Goal: Information Seeking & Learning: Learn about a topic

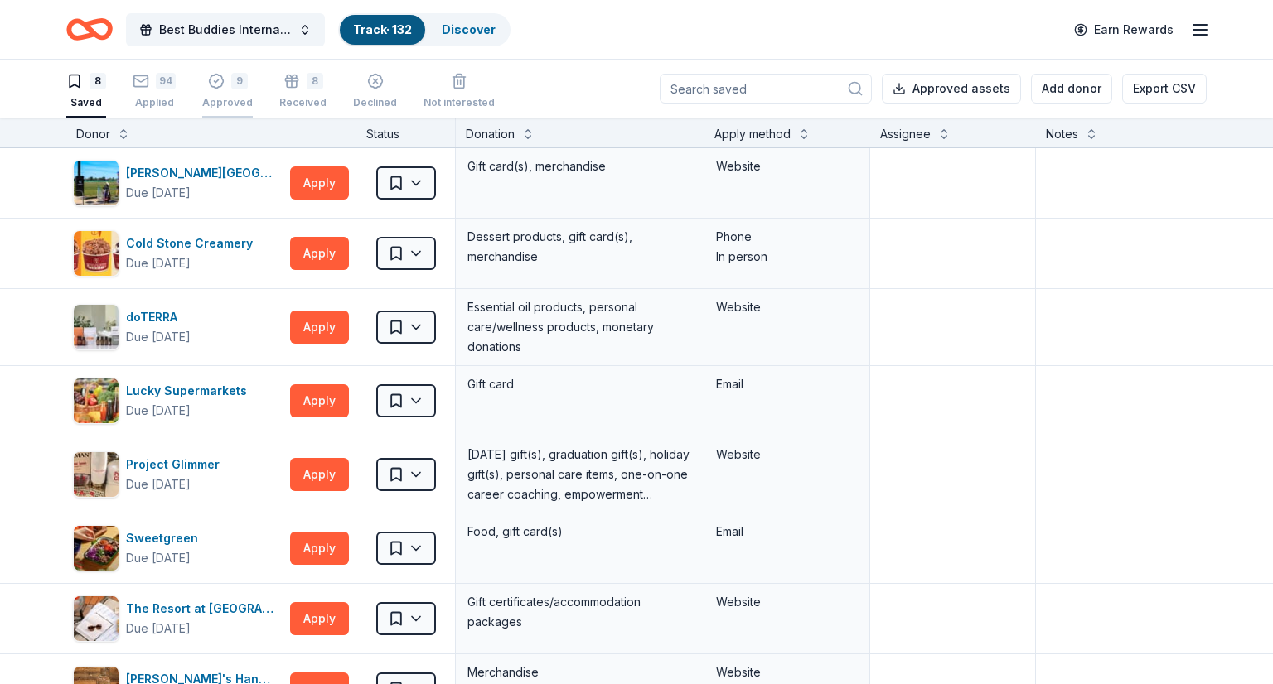
click at [215, 90] on div "9 Approved" at bounding box center [227, 91] width 51 height 36
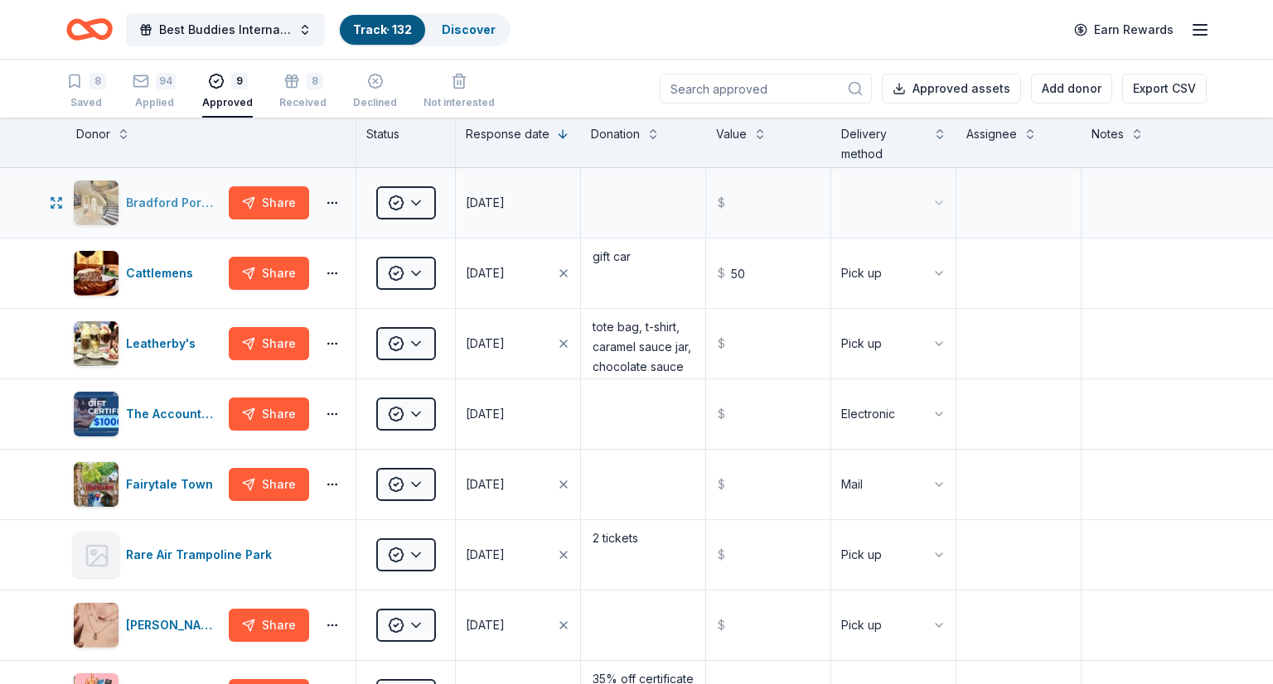
click at [167, 196] on div "Bradford Portraits" at bounding box center [174, 203] width 96 height 20
click at [80, 27] on icon "Home" at bounding box center [89, 29] width 46 height 39
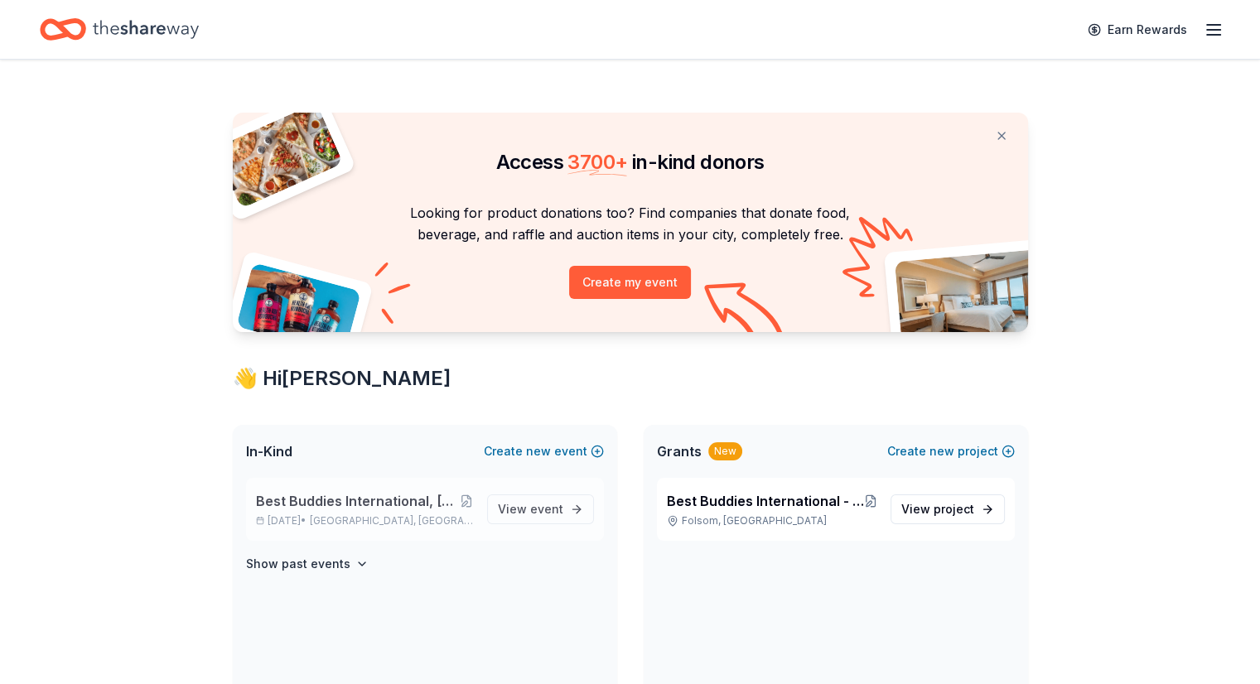
click at [325, 496] on span "Best Buddies International, [GEOGRAPHIC_DATA], Champion of the Year Gala" at bounding box center [358, 501] width 205 height 20
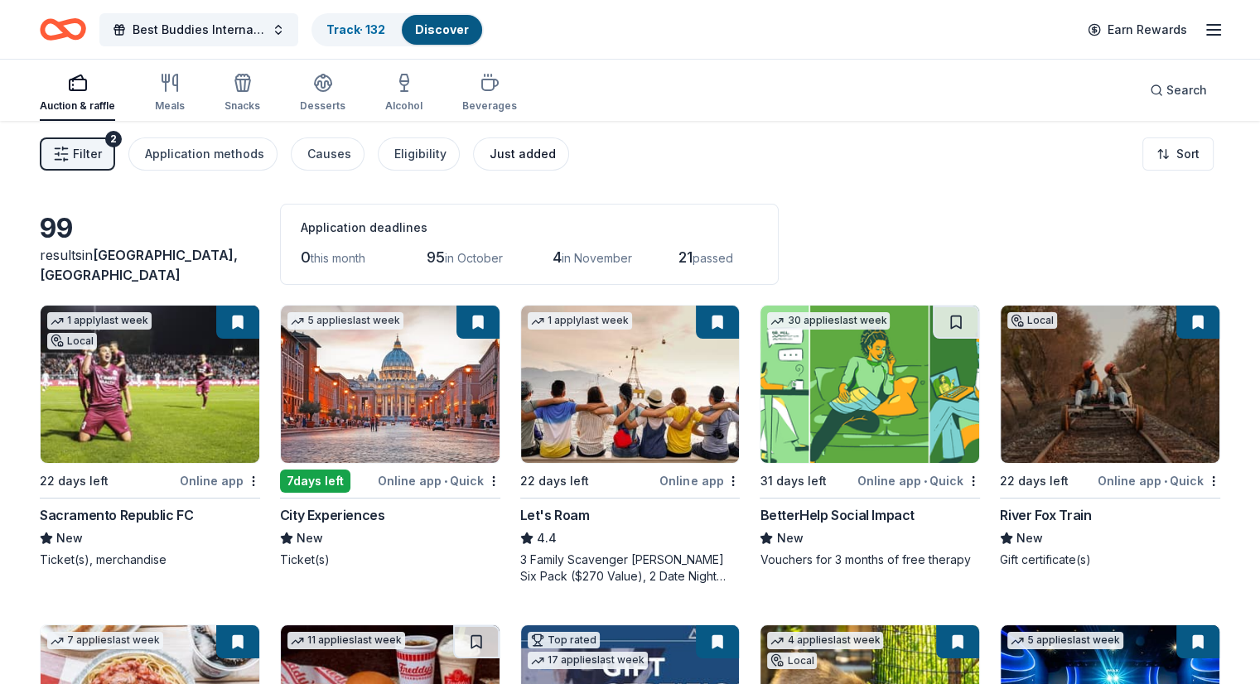
click at [525, 152] on div "Just added" at bounding box center [523, 154] width 66 height 20
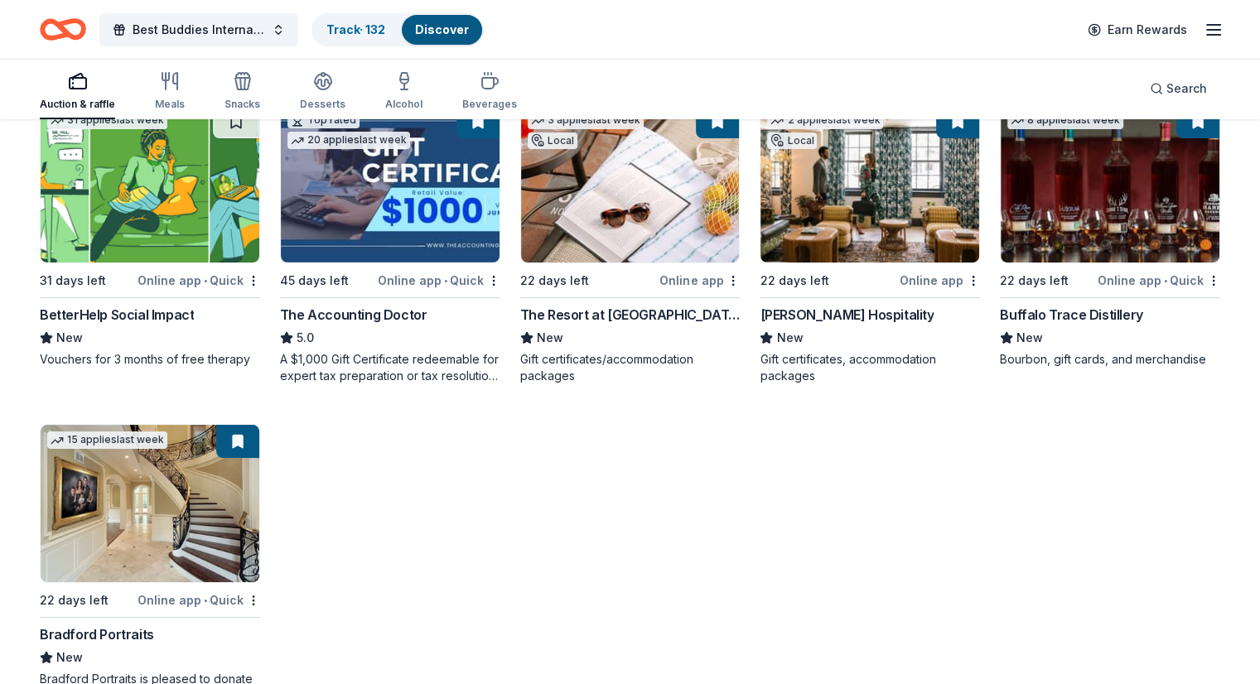
scroll to position [252, 0]
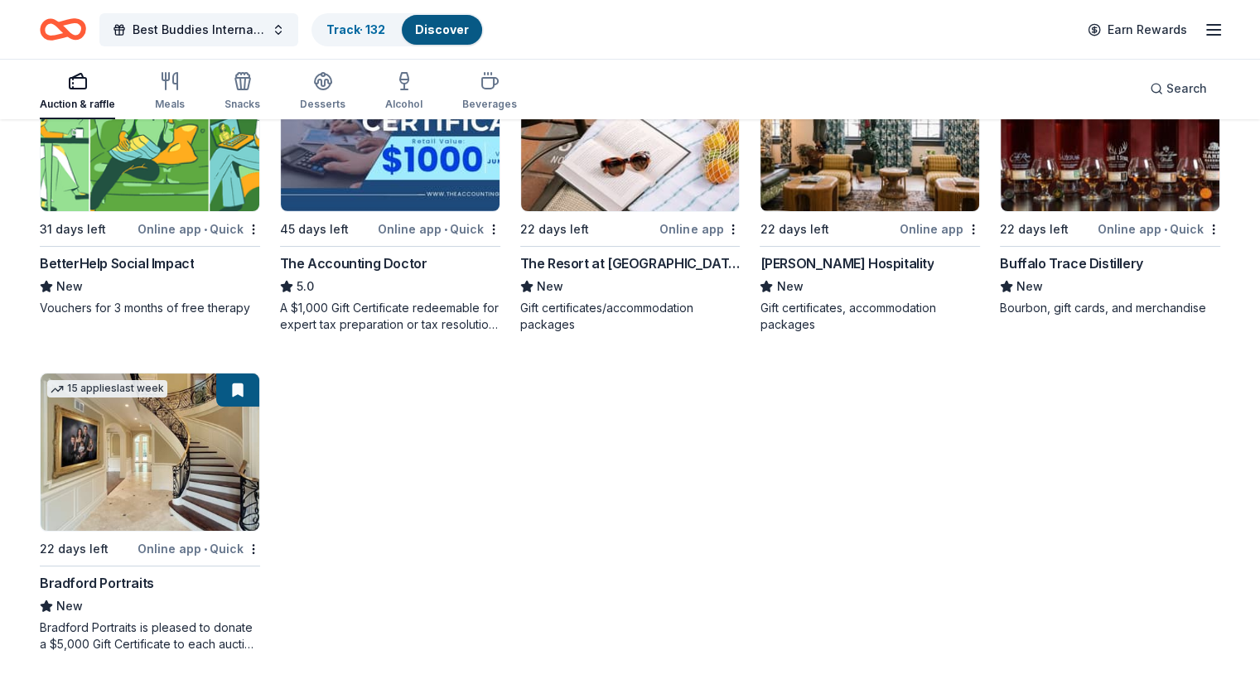
click at [96, 588] on div "Bradford Portraits" at bounding box center [97, 583] width 114 height 20
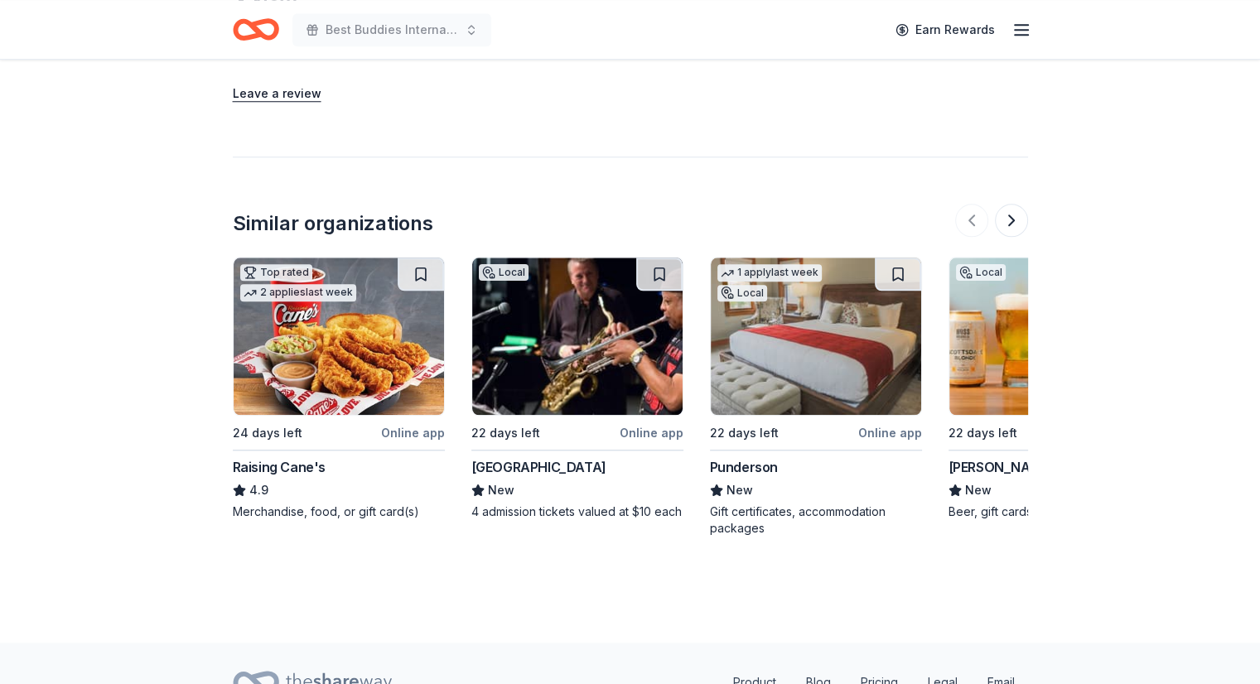
scroll to position [1558, 0]
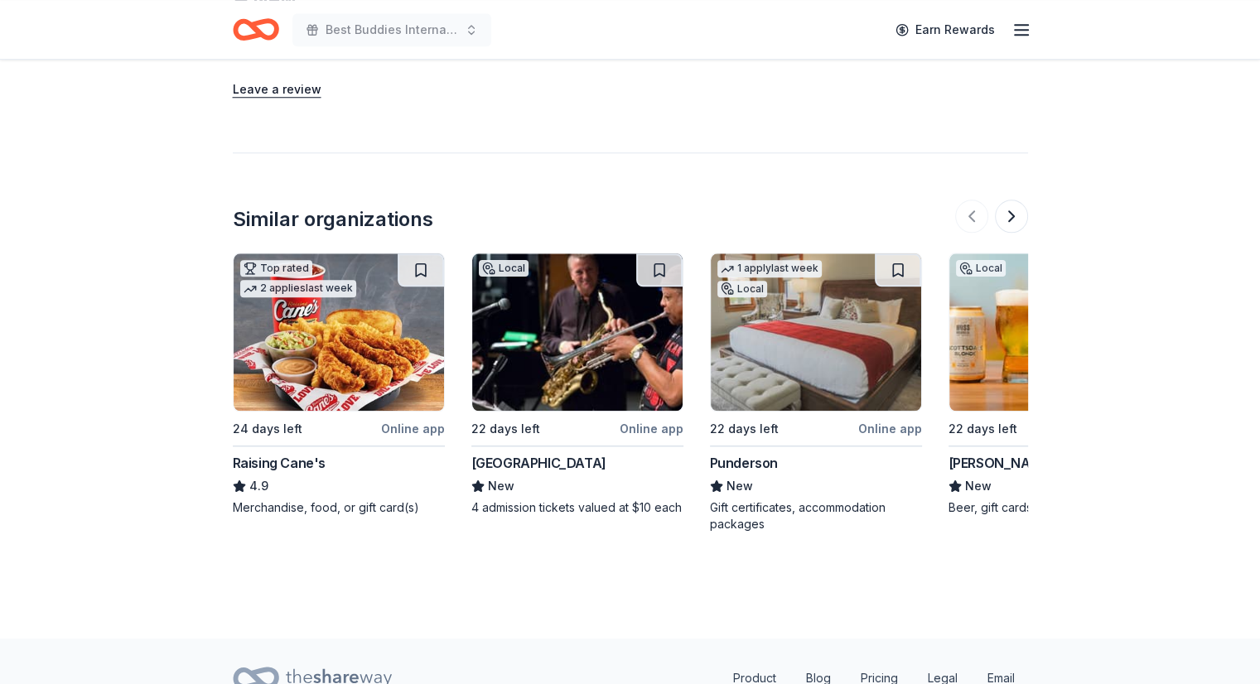
click at [527, 467] on div "American Jazz Museum" at bounding box center [539, 463] width 135 height 20
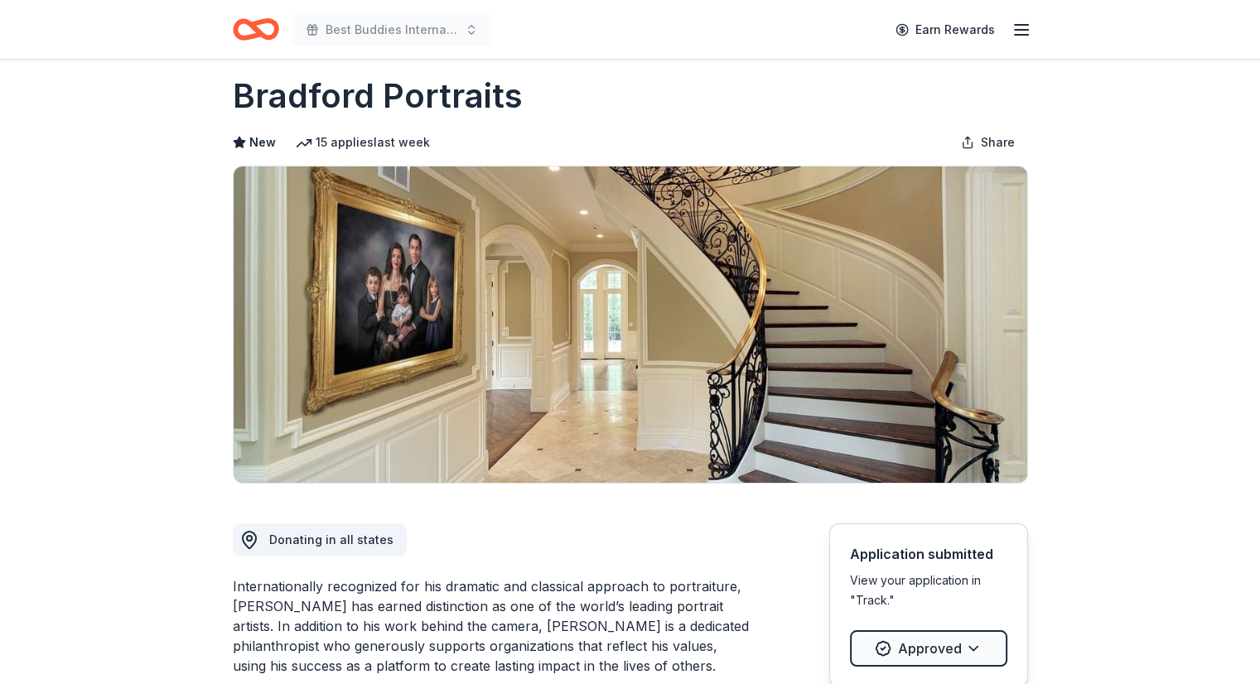
scroll to position [2, 0]
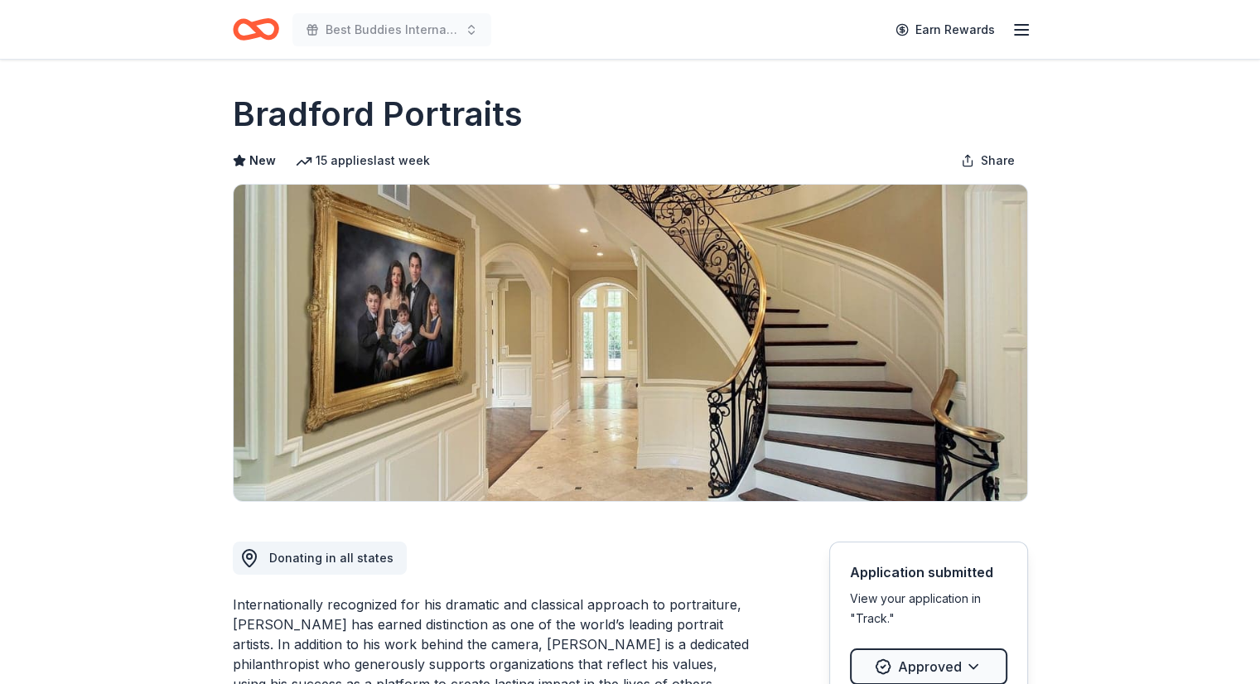
drag, startPoint x: 278, startPoint y: 109, endPoint x: 613, endPoint y: 141, distance: 336.3
click at [613, 141] on div "Bradford Portraits New 15 applies last week Share" at bounding box center [631, 296] width 796 height 411
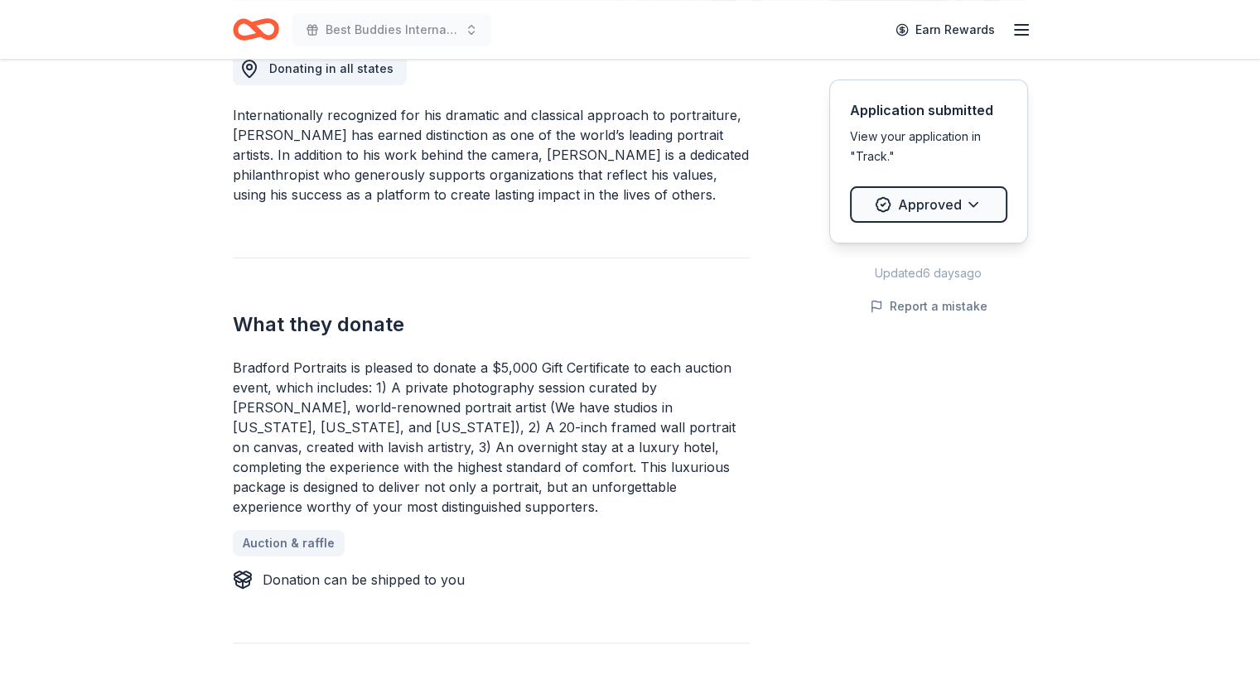
scroll to position [494, 0]
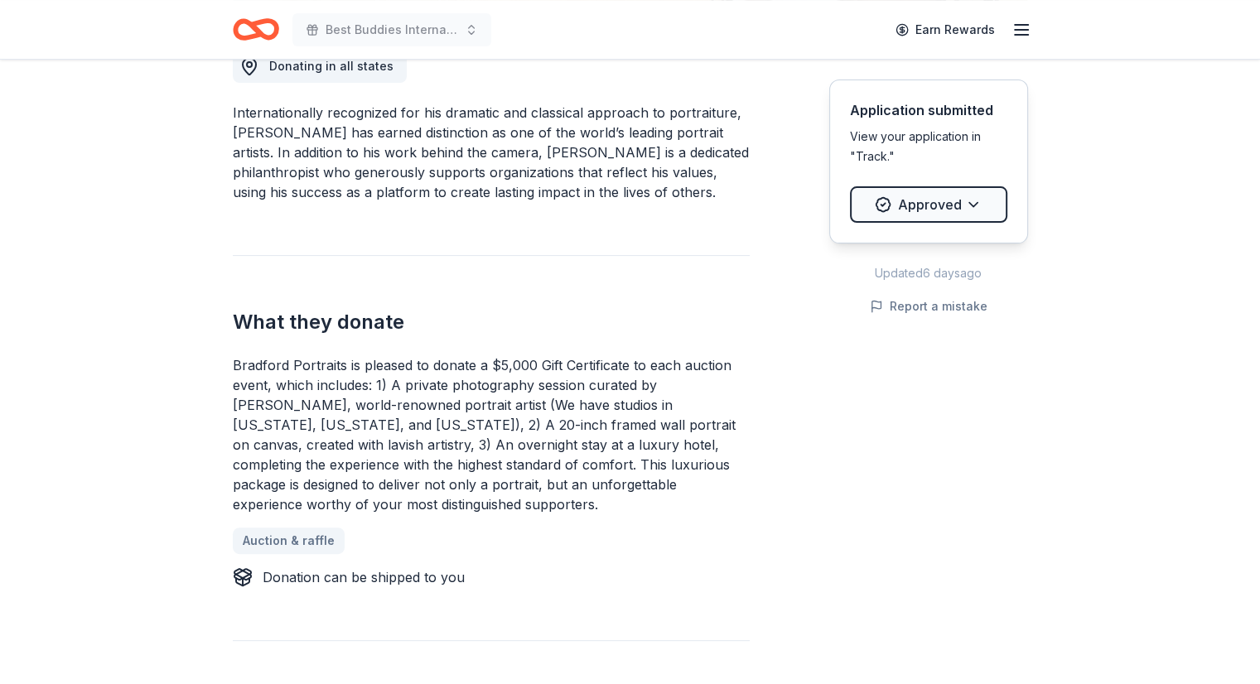
drag, startPoint x: 231, startPoint y: 365, endPoint x: 524, endPoint y: 484, distance: 315.9
click at [524, 484] on div "Bradford Portraits New 15 applies last week Share Donating in all states Intern…" at bounding box center [630, 634] width 849 height 2137
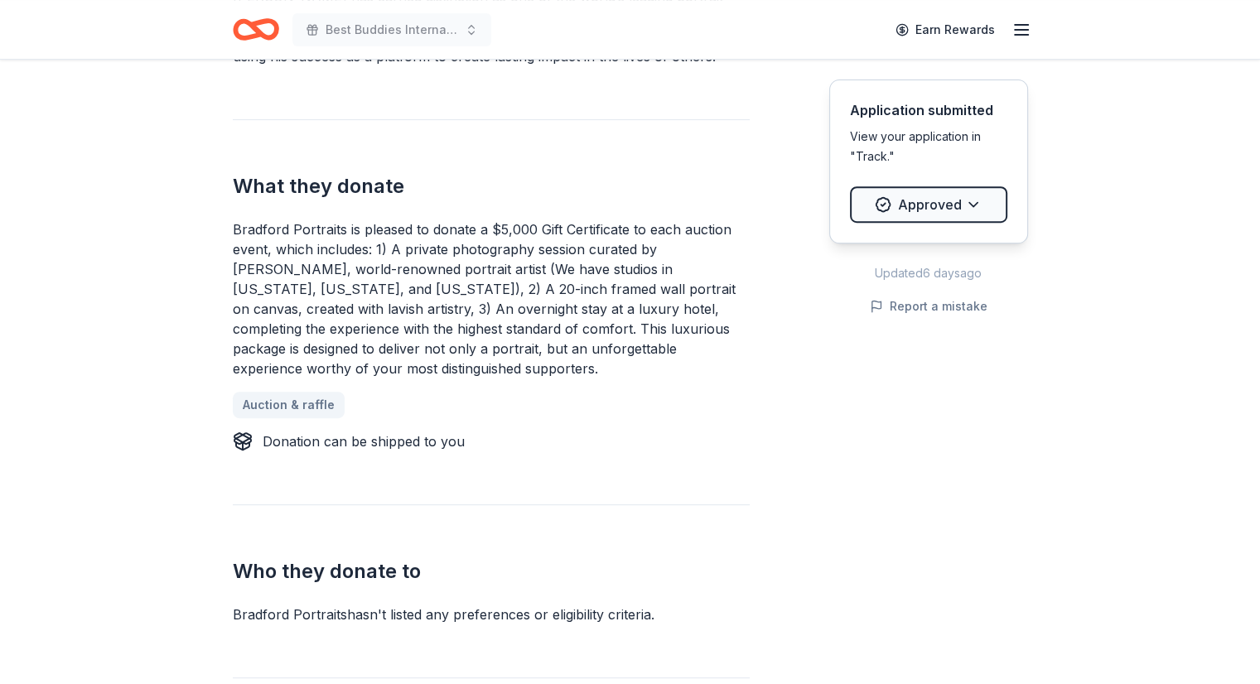
scroll to position [633, 0]
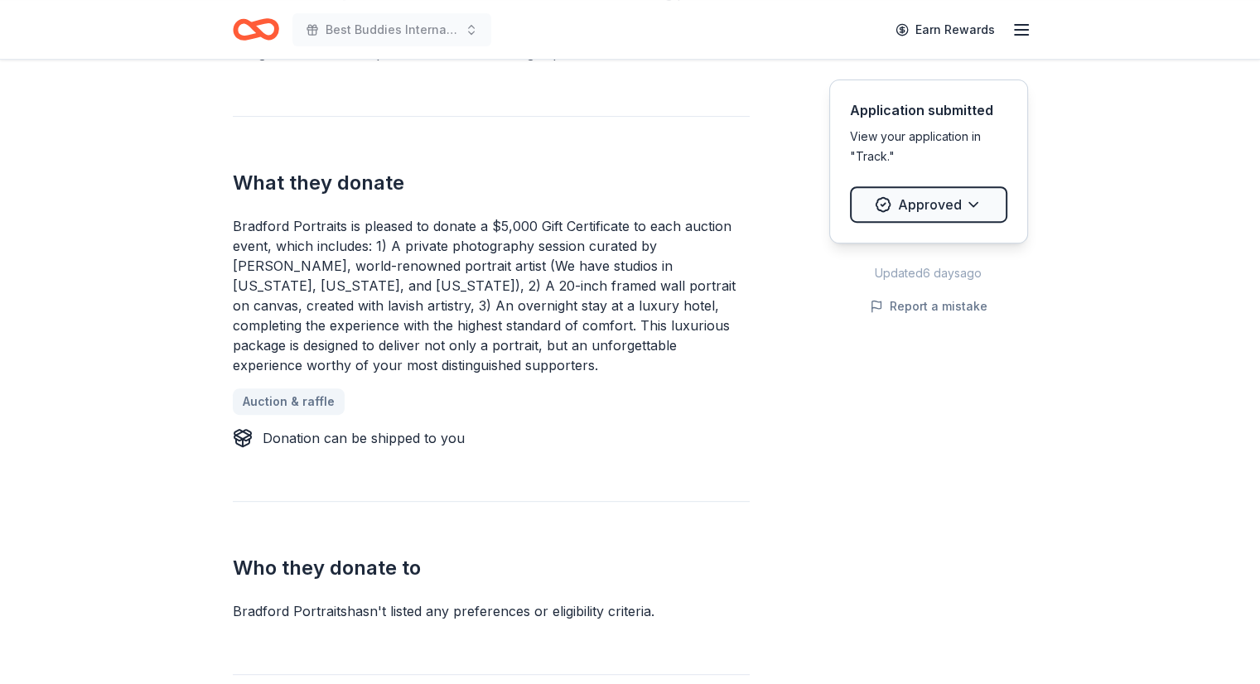
drag, startPoint x: 1245, startPoint y: 327, endPoint x: 1254, endPoint y: 268, distance: 59.4
click at [1254, 268] on div "Due [DATE] [PERSON_NAME] Portraits New 15 applies last week Share Donating in a…" at bounding box center [630, 495] width 1260 height 2137
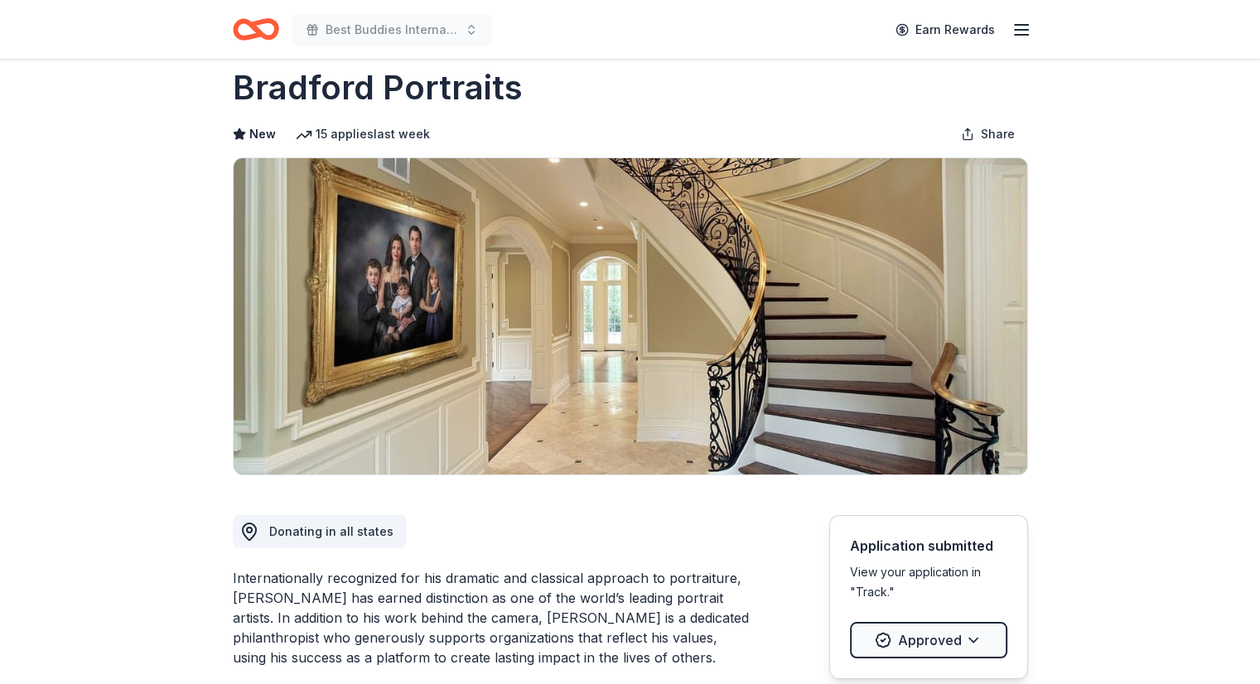
scroll to position [0, 0]
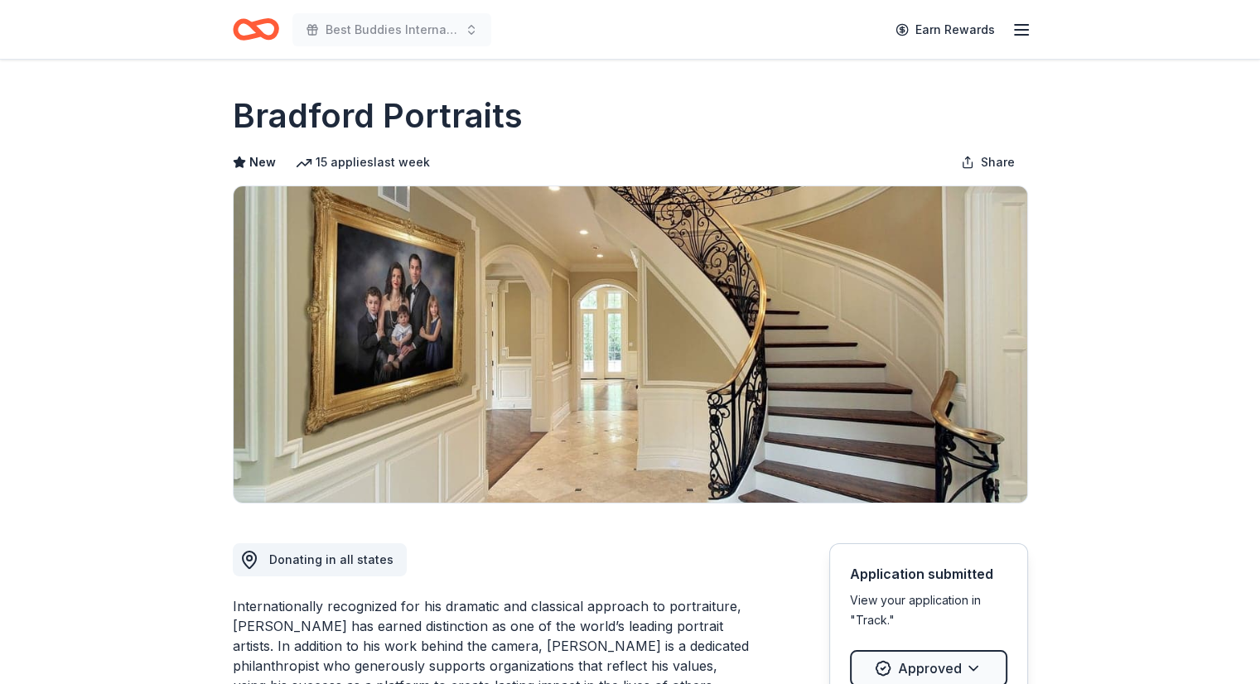
click at [1018, 20] on icon "button" at bounding box center [1022, 30] width 20 height 20
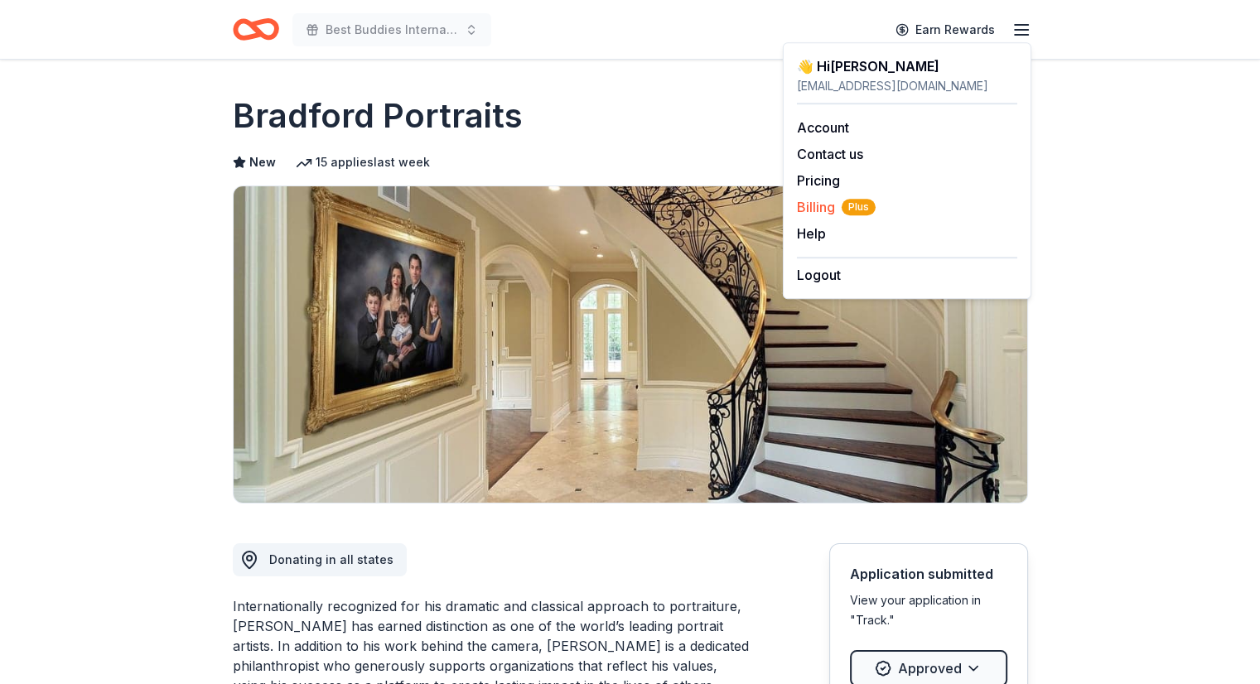
click at [812, 206] on span "Billing Plus" at bounding box center [836, 207] width 79 height 20
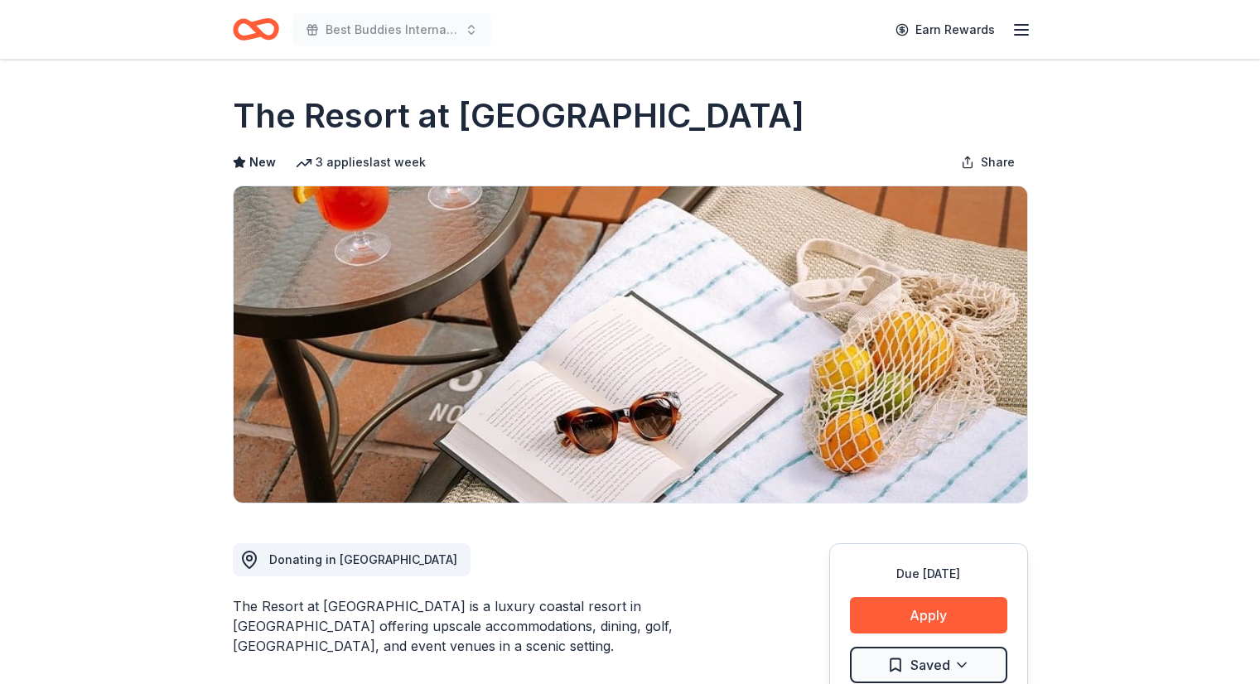
scroll to position [22, 0]
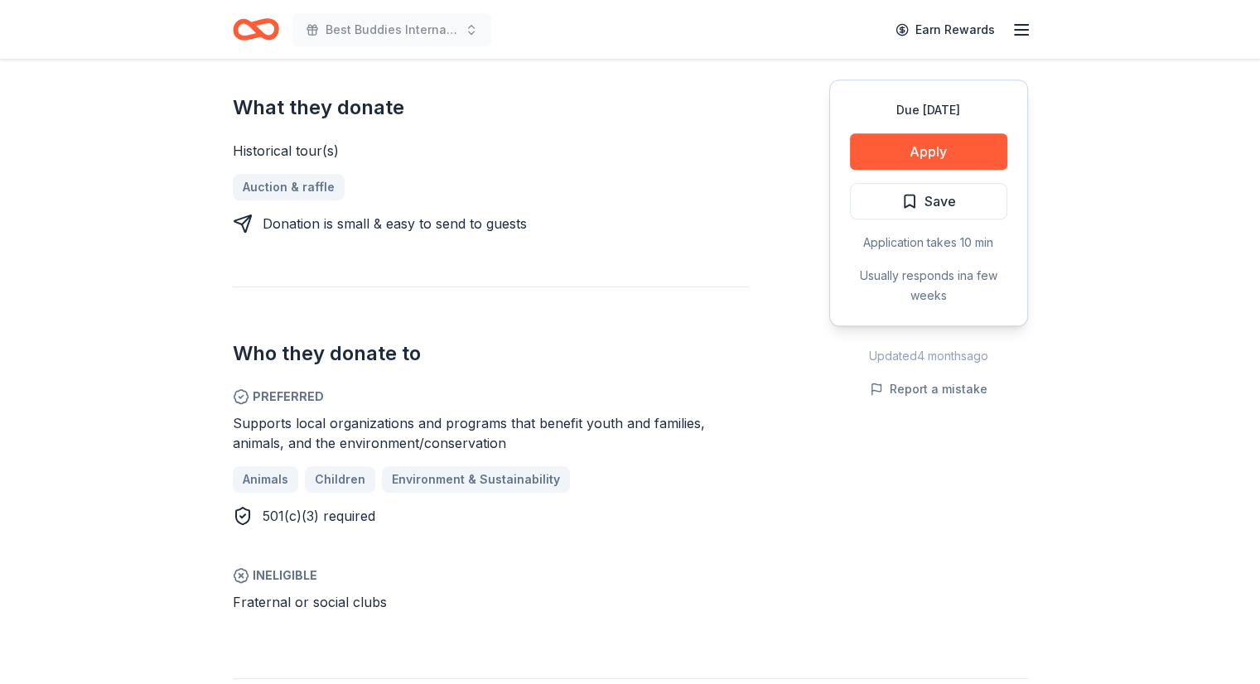
scroll to position [729, 0]
